Goal: Task Accomplishment & Management: Manage account settings

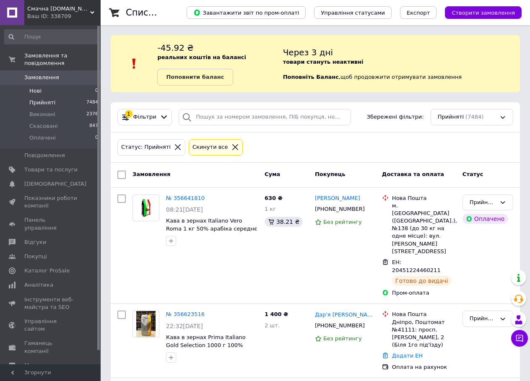
click at [41, 85] on li "Нові 0" at bounding box center [51, 91] width 103 height 12
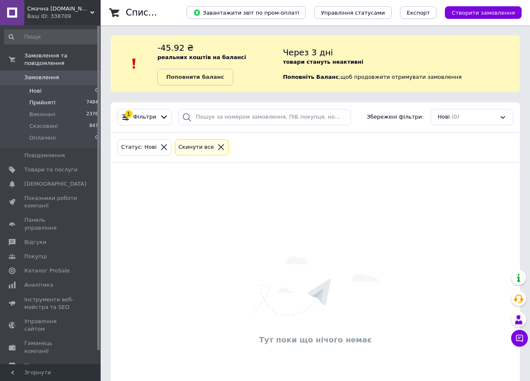
click at [45, 99] on span "Прийняті" at bounding box center [42, 103] width 26 height 8
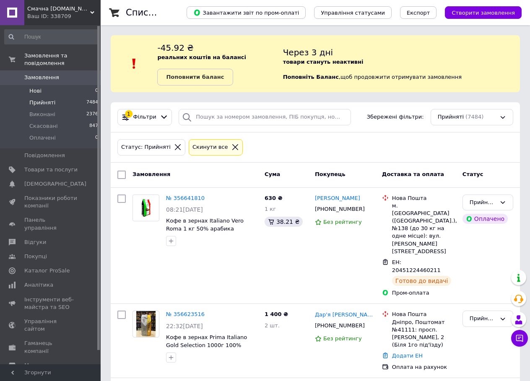
click at [48, 85] on li "Нові 0" at bounding box center [51, 91] width 103 height 12
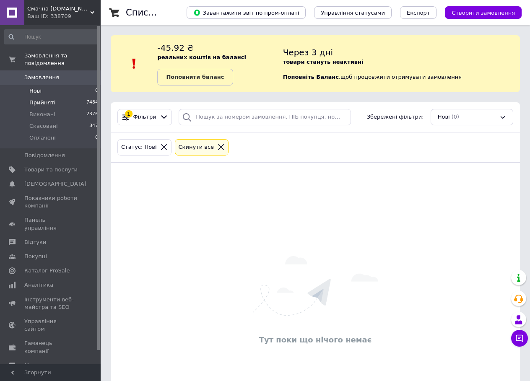
click at [47, 99] on span "Прийняті" at bounding box center [42, 103] width 26 height 8
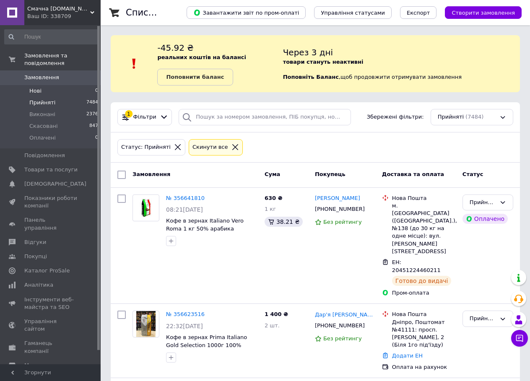
click at [47, 85] on li "Нові 0" at bounding box center [51, 91] width 103 height 12
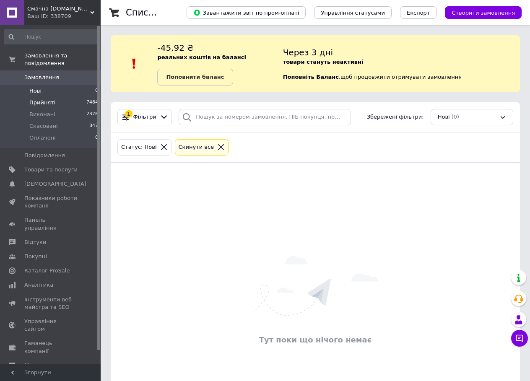
click at [47, 99] on span "Прийняті" at bounding box center [42, 103] width 26 height 8
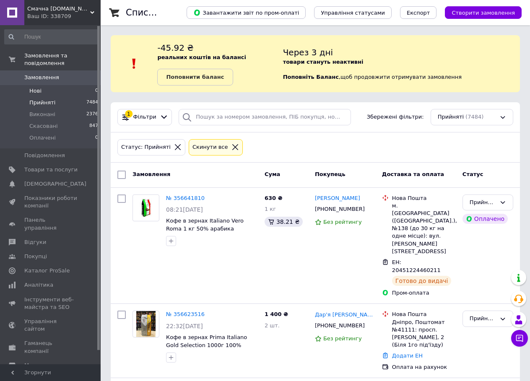
click at [71, 86] on li "Нові 0" at bounding box center [51, 91] width 103 height 12
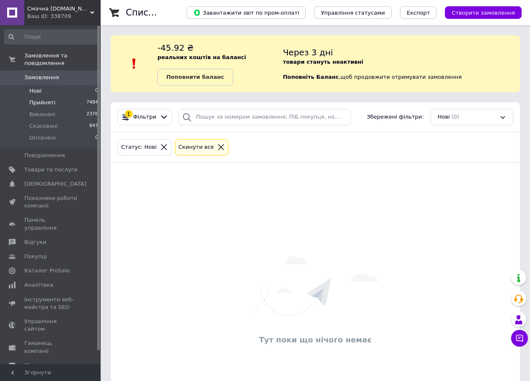
click at [67, 97] on li "Прийняті 7484" at bounding box center [51, 103] width 103 height 12
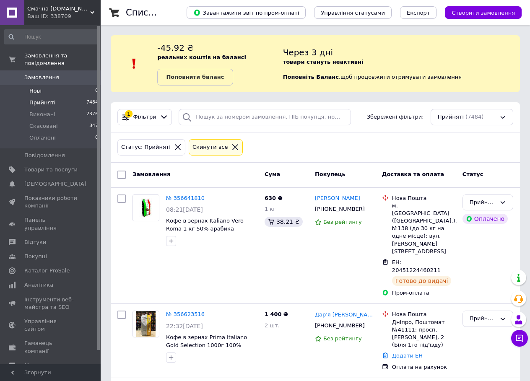
click at [64, 85] on li "Нові 0" at bounding box center [51, 91] width 103 height 12
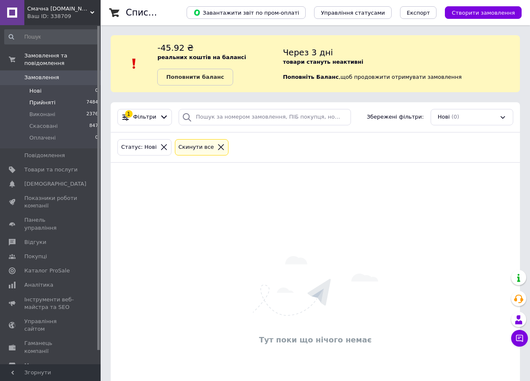
click at [62, 97] on li "Прийняті 7484" at bounding box center [51, 103] width 103 height 12
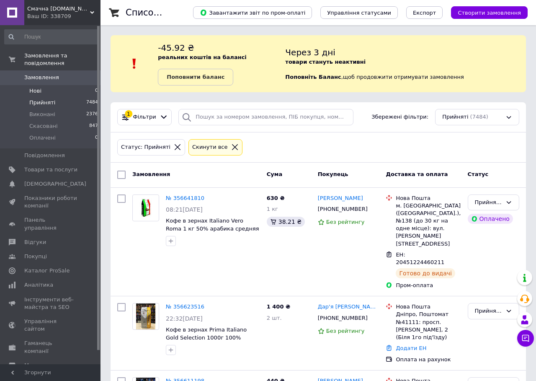
click at [47, 85] on li "Нові 0" at bounding box center [51, 91] width 103 height 12
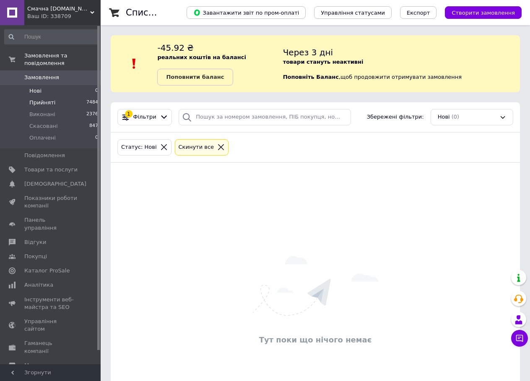
click at [50, 99] on span "Прийняті" at bounding box center [42, 103] width 26 height 8
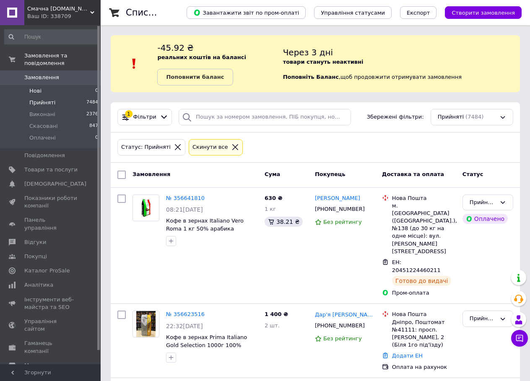
click at [54, 87] on li "Нові 0" at bounding box center [51, 91] width 103 height 12
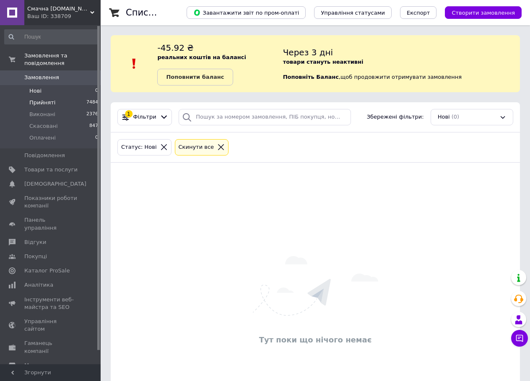
click at [52, 97] on li "Прийняті 7484" at bounding box center [51, 103] width 103 height 12
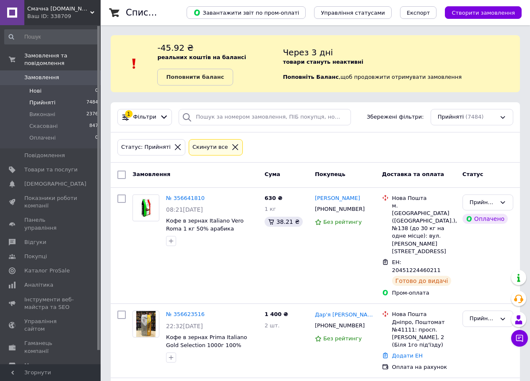
click at [48, 85] on li "Нові 0" at bounding box center [51, 91] width 103 height 12
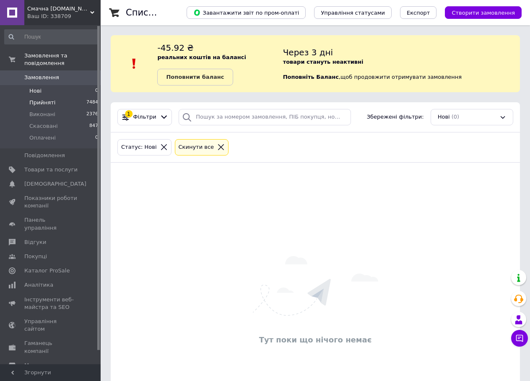
click at [50, 99] on span "Прийняті" at bounding box center [42, 103] width 26 height 8
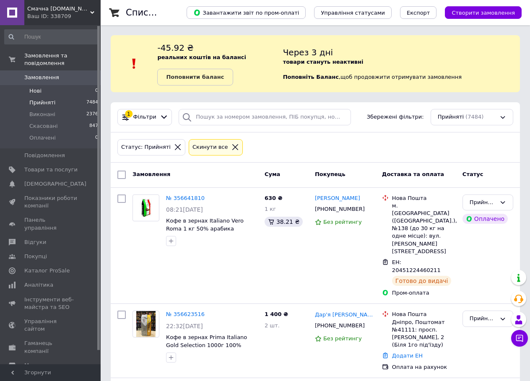
click at [44, 85] on li "Нові 0" at bounding box center [51, 91] width 103 height 12
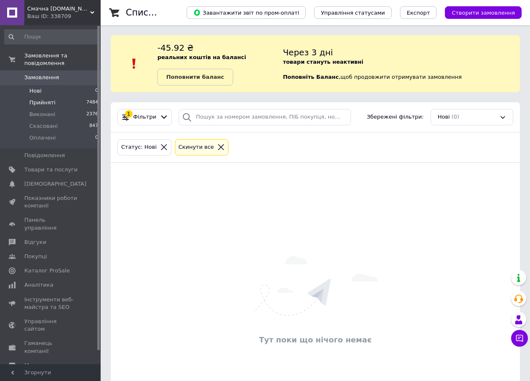
click at [47, 99] on span "Прийняті" at bounding box center [42, 103] width 26 height 8
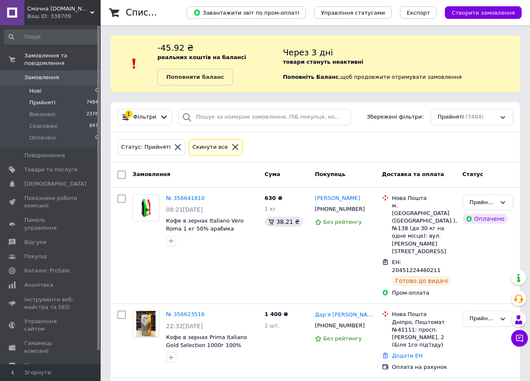
click at [52, 85] on li "Нові 0" at bounding box center [51, 91] width 103 height 12
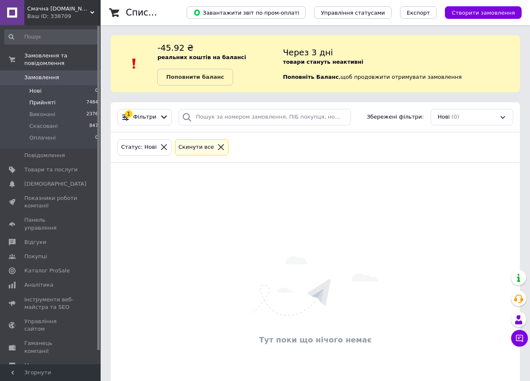
click at [52, 97] on li "Прийняті 7484" at bounding box center [51, 103] width 103 height 12
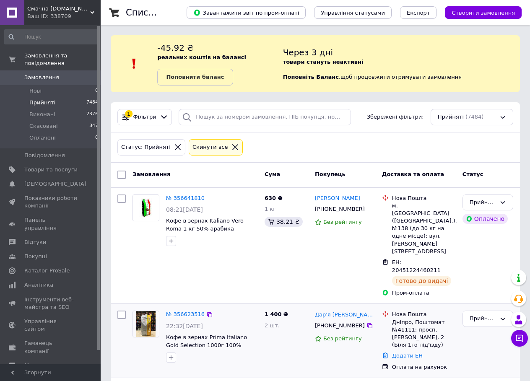
click at [243, 351] on div at bounding box center [211, 357] width 95 height 13
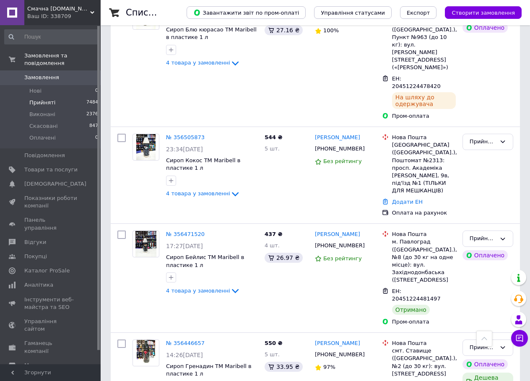
scroll to position [503, 0]
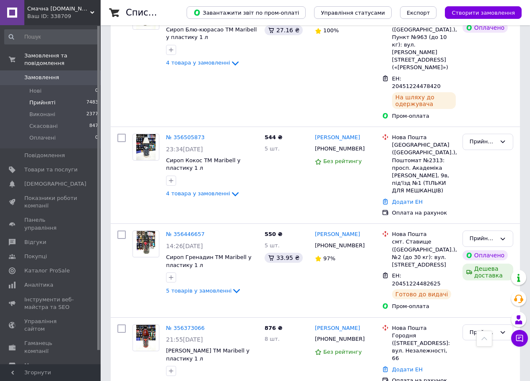
scroll to position [335, 0]
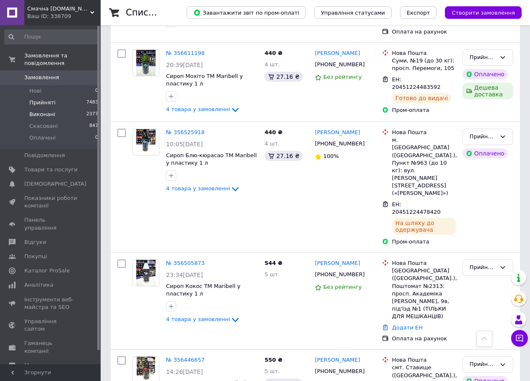
click at [61, 109] on li "Виконані 2377" at bounding box center [51, 115] width 103 height 12
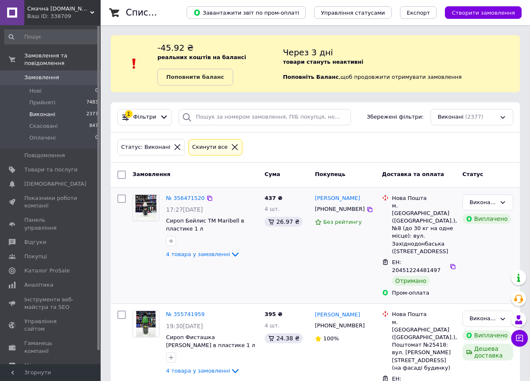
scroll to position [42, 0]
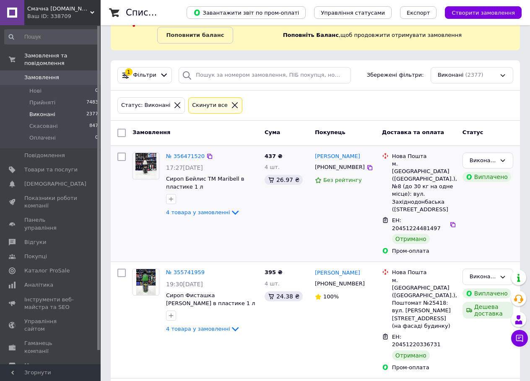
click at [177, 202] on div at bounding box center [170, 198] width 13 height 13
click at [181, 210] on span "4 товара у замовленні" at bounding box center [198, 212] width 64 height 6
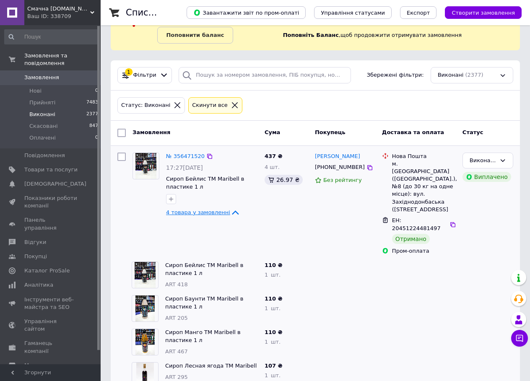
click at [181, 210] on span "4 товара у замовленні" at bounding box center [198, 212] width 64 height 6
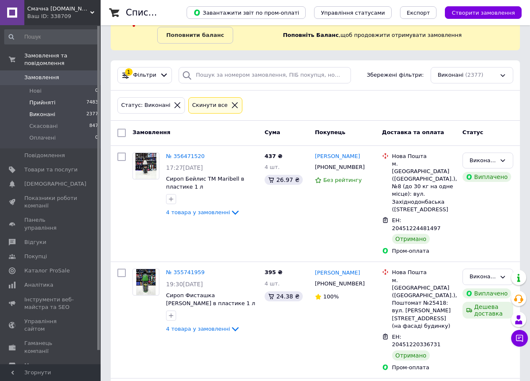
click at [52, 99] on li "Прийняті 7483" at bounding box center [51, 103] width 103 height 12
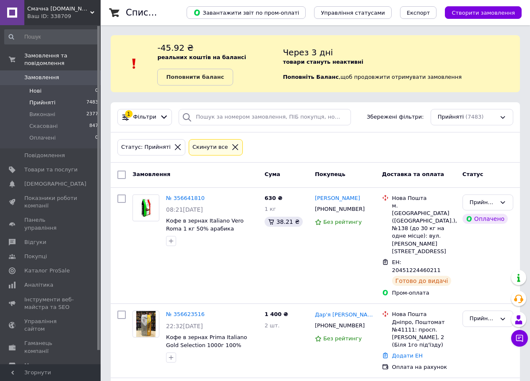
click at [51, 85] on li "Нові 0" at bounding box center [51, 91] width 103 height 12
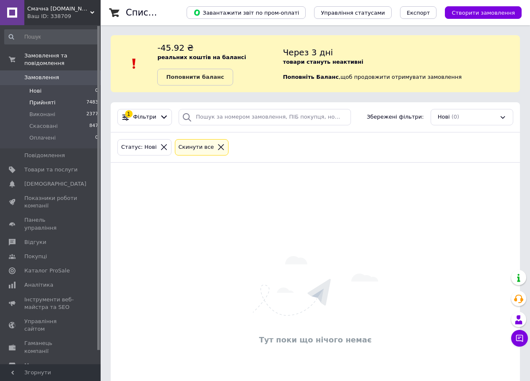
click at [52, 97] on li "Прийняті 7483" at bounding box center [51, 103] width 103 height 12
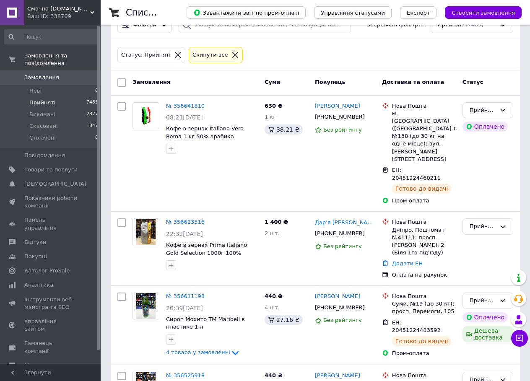
scroll to position [163, 0]
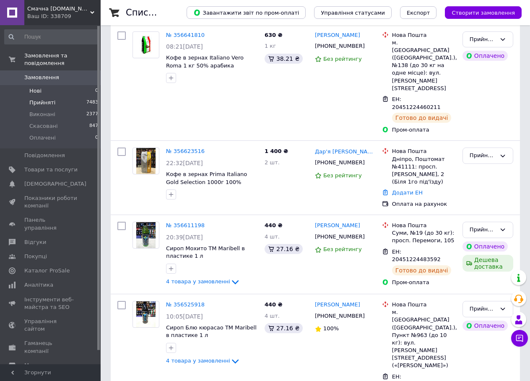
click at [31, 87] on span "Нові" at bounding box center [35, 91] width 12 height 8
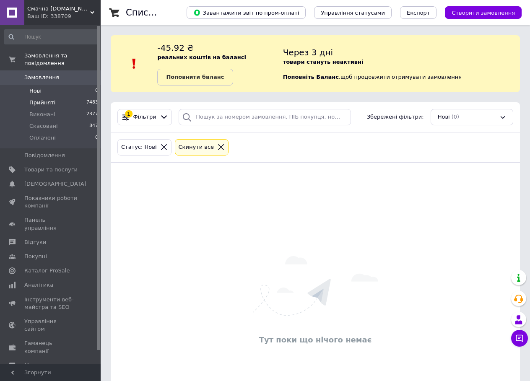
click at [38, 100] on li "Прийняті 7483" at bounding box center [51, 103] width 103 height 12
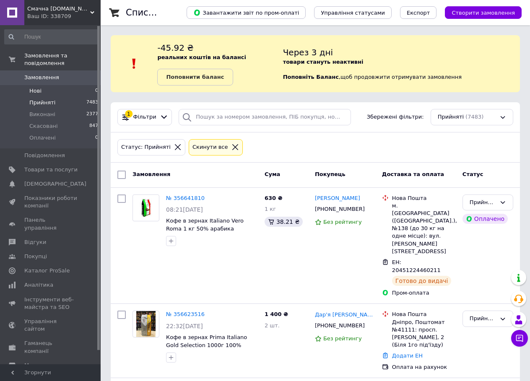
click at [40, 85] on li "Нові 0" at bounding box center [51, 91] width 103 height 12
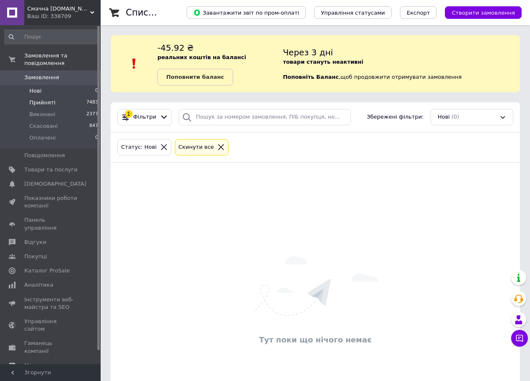
click at [41, 99] on span "Прийняті" at bounding box center [42, 103] width 26 height 8
